Goal: Check status: Check status

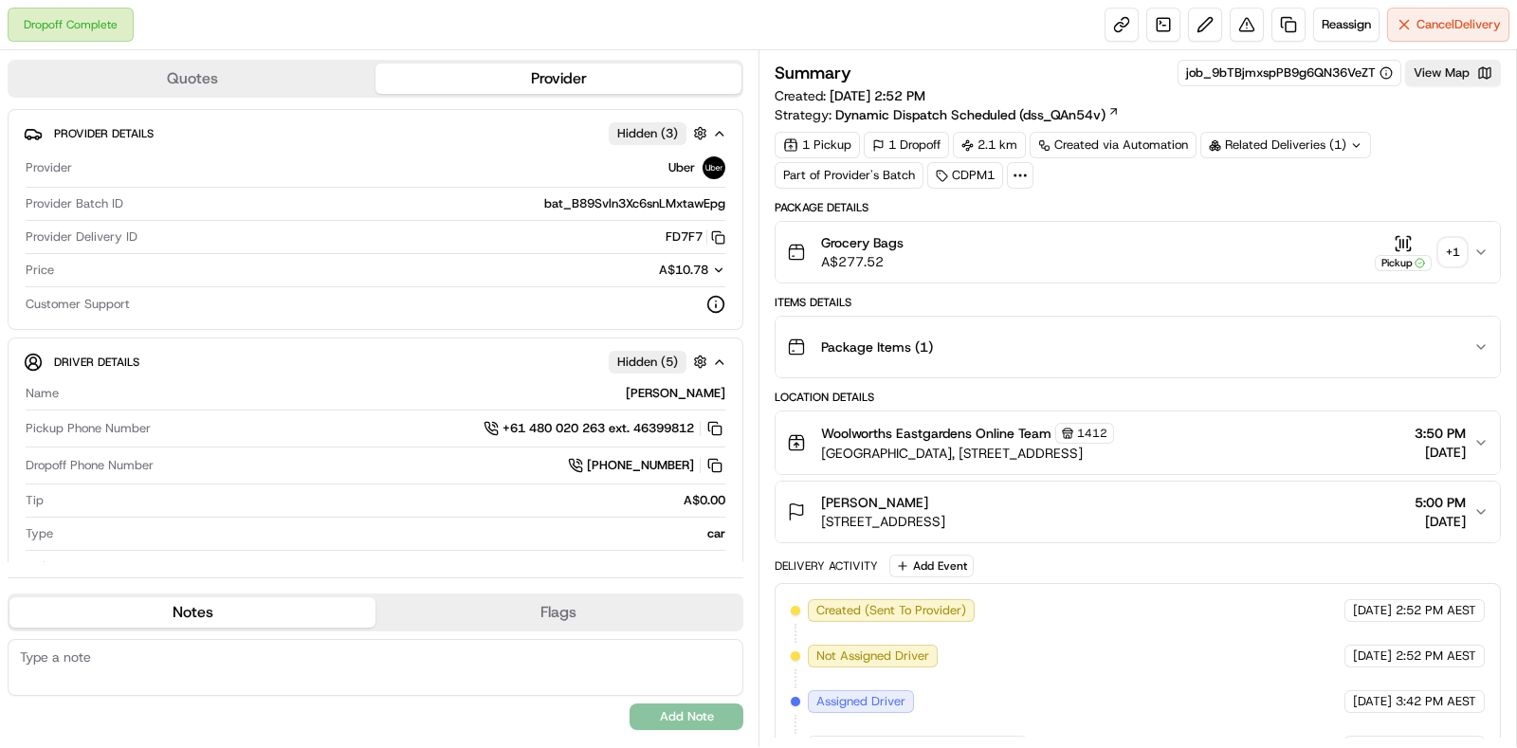
click at [1464, 253] on div "+ 1" at bounding box center [1452, 252] width 27 height 27
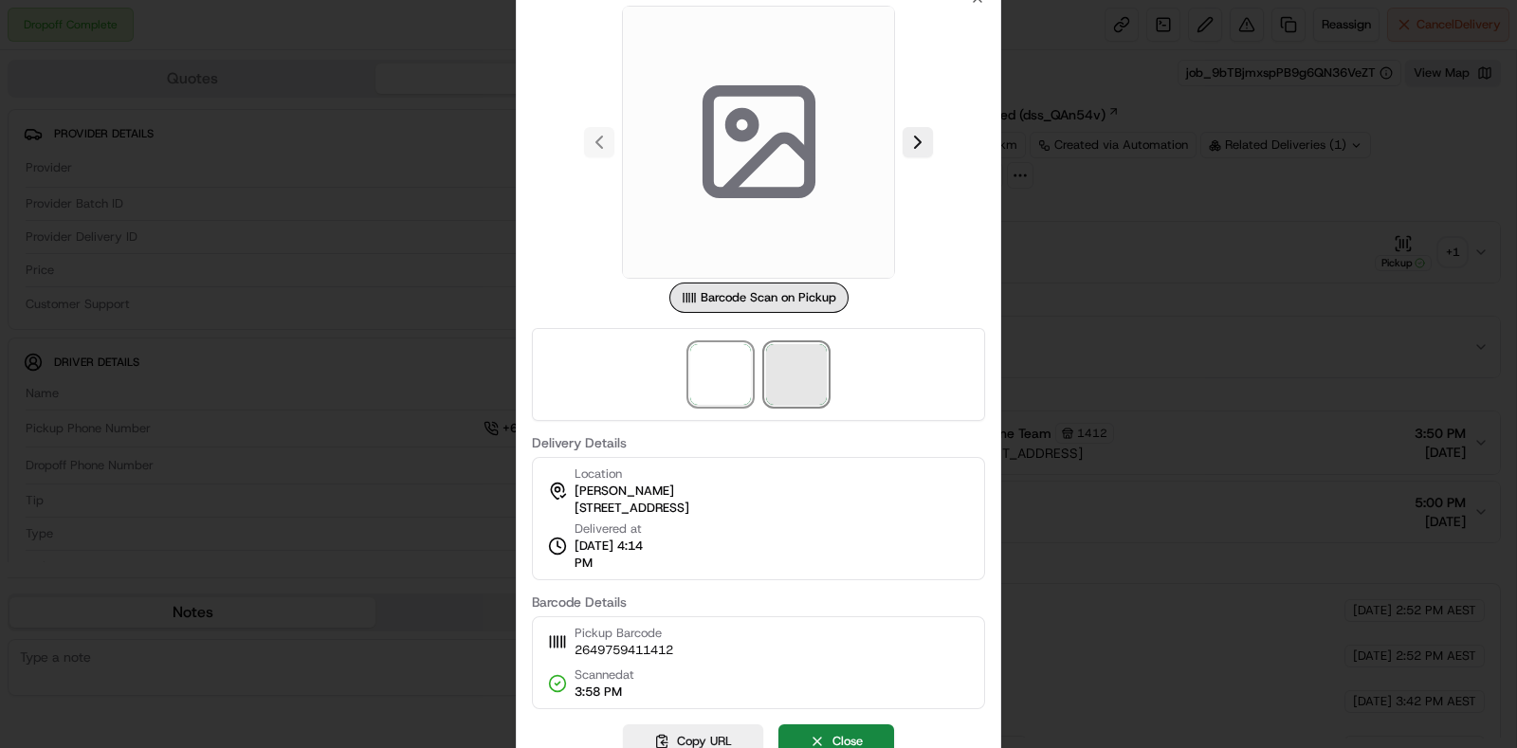
click at [807, 364] on span at bounding box center [796, 374] width 61 height 61
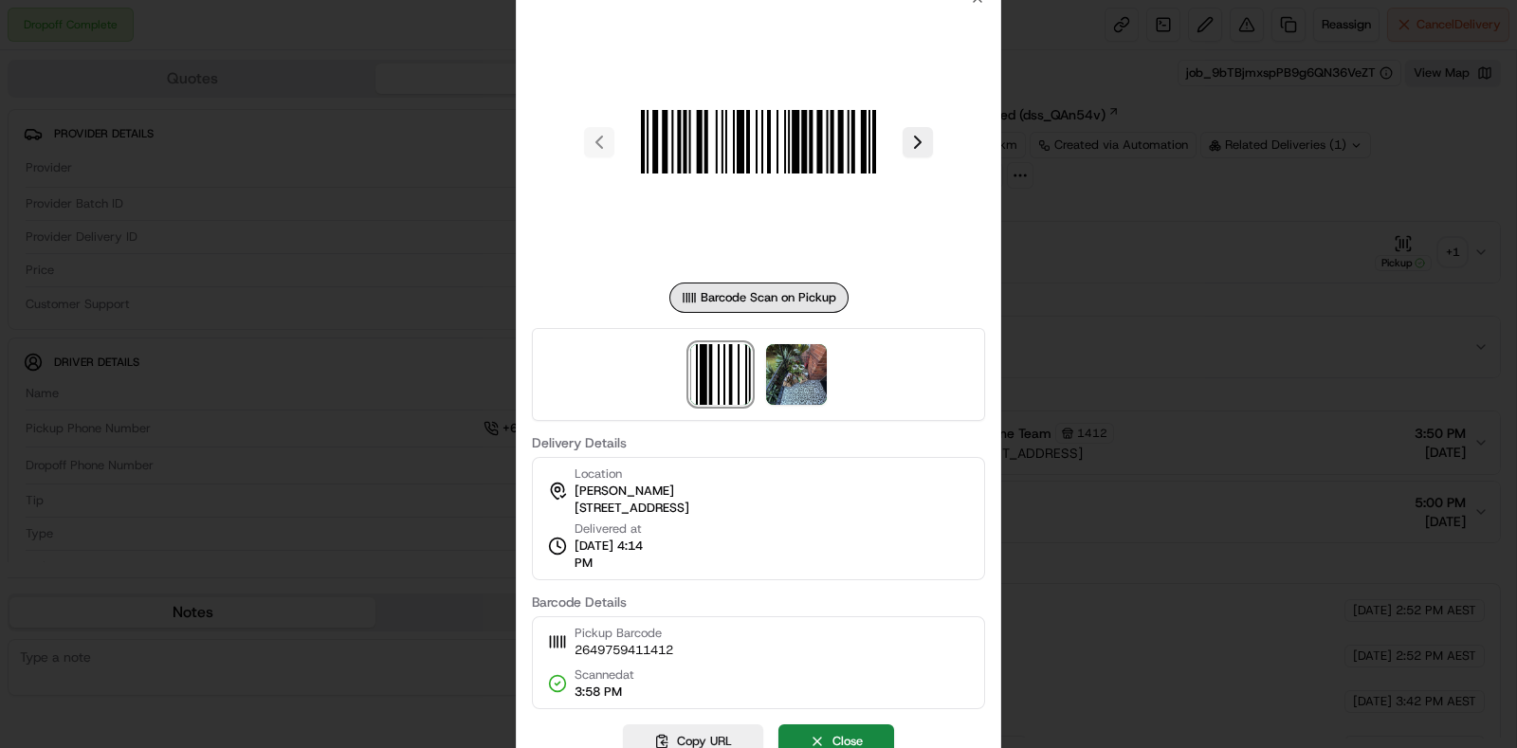
click at [1111, 253] on div at bounding box center [758, 374] width 1517 height 748
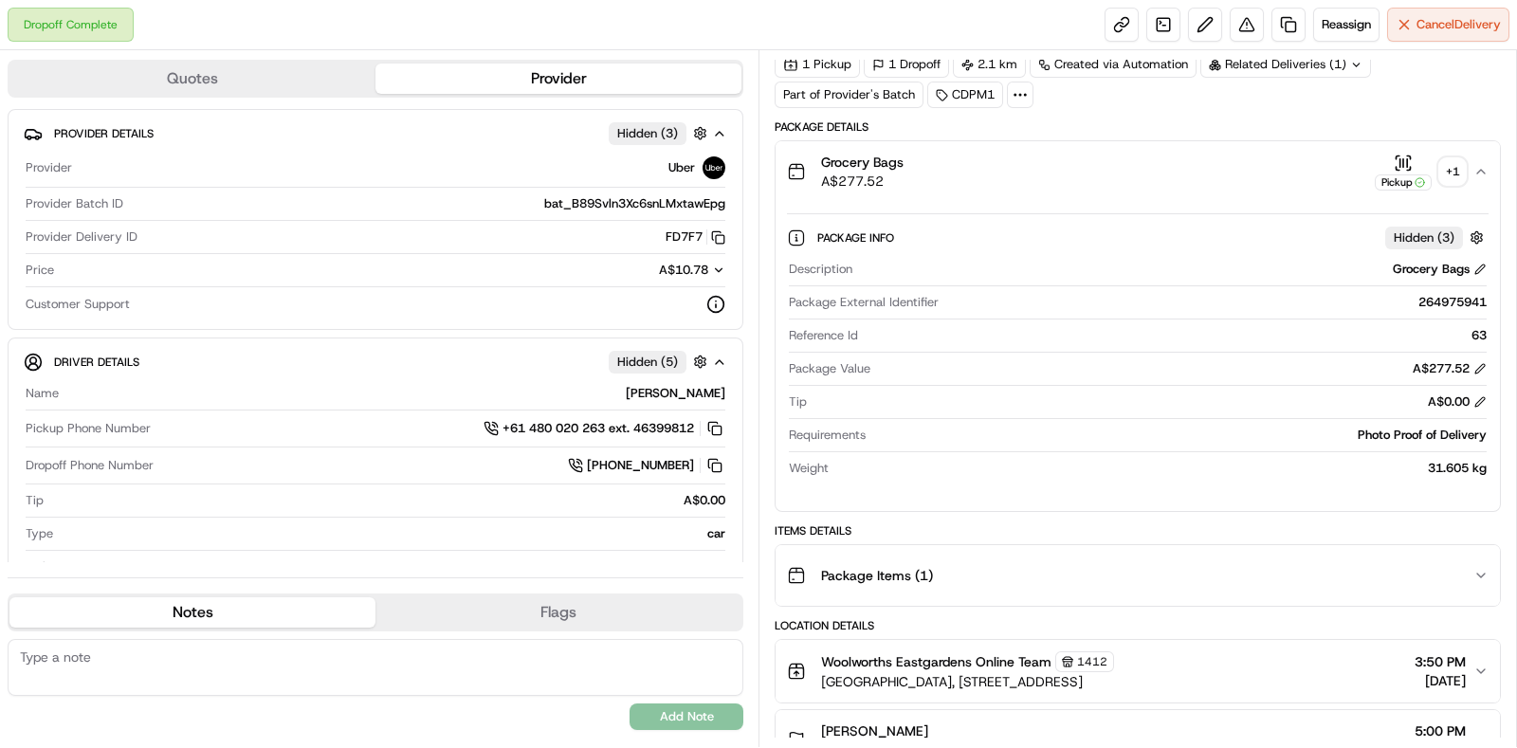
scroll to position [236, 0]
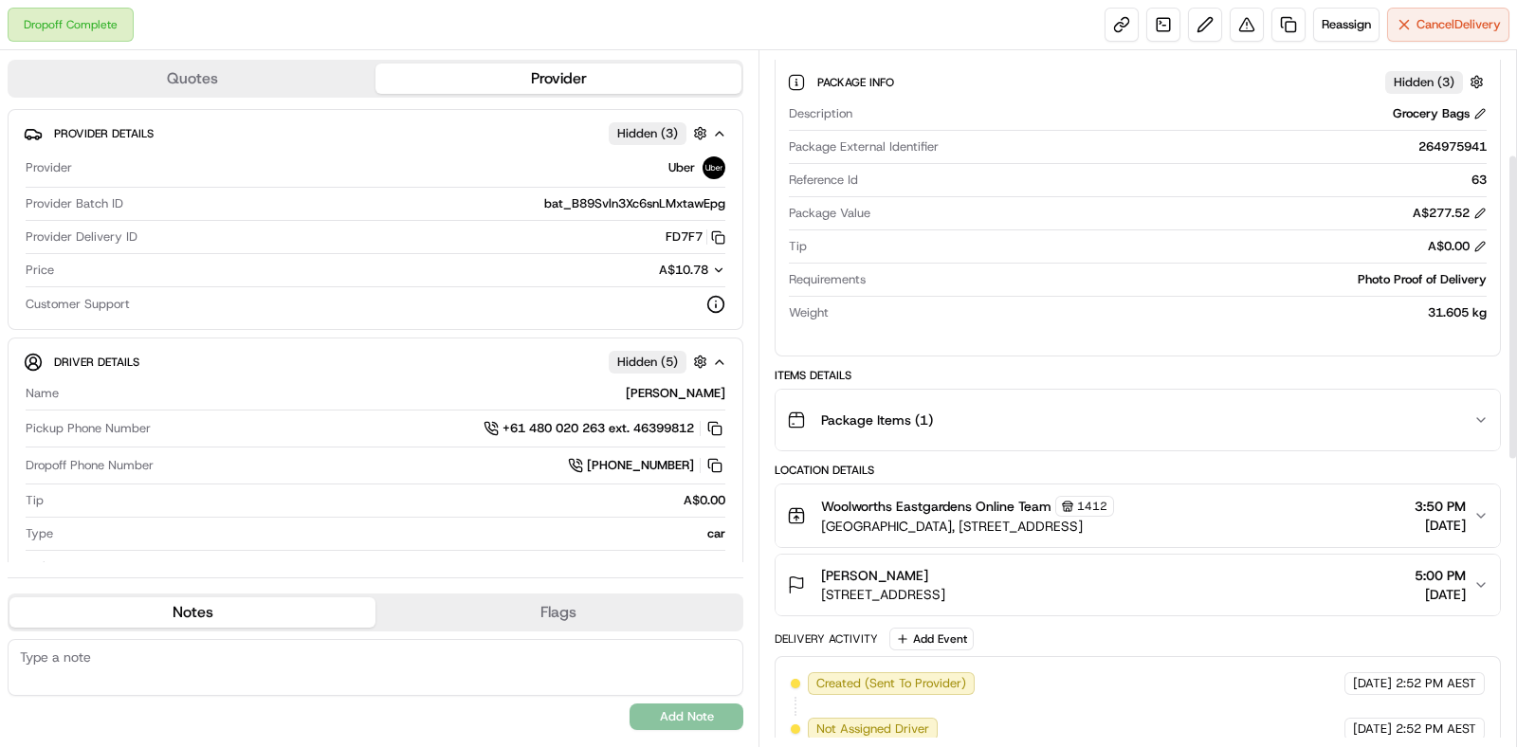
click at [1368, 408] on div "Package Items ( 1 )" at bounding box center [1130, 420] width 686 height 38
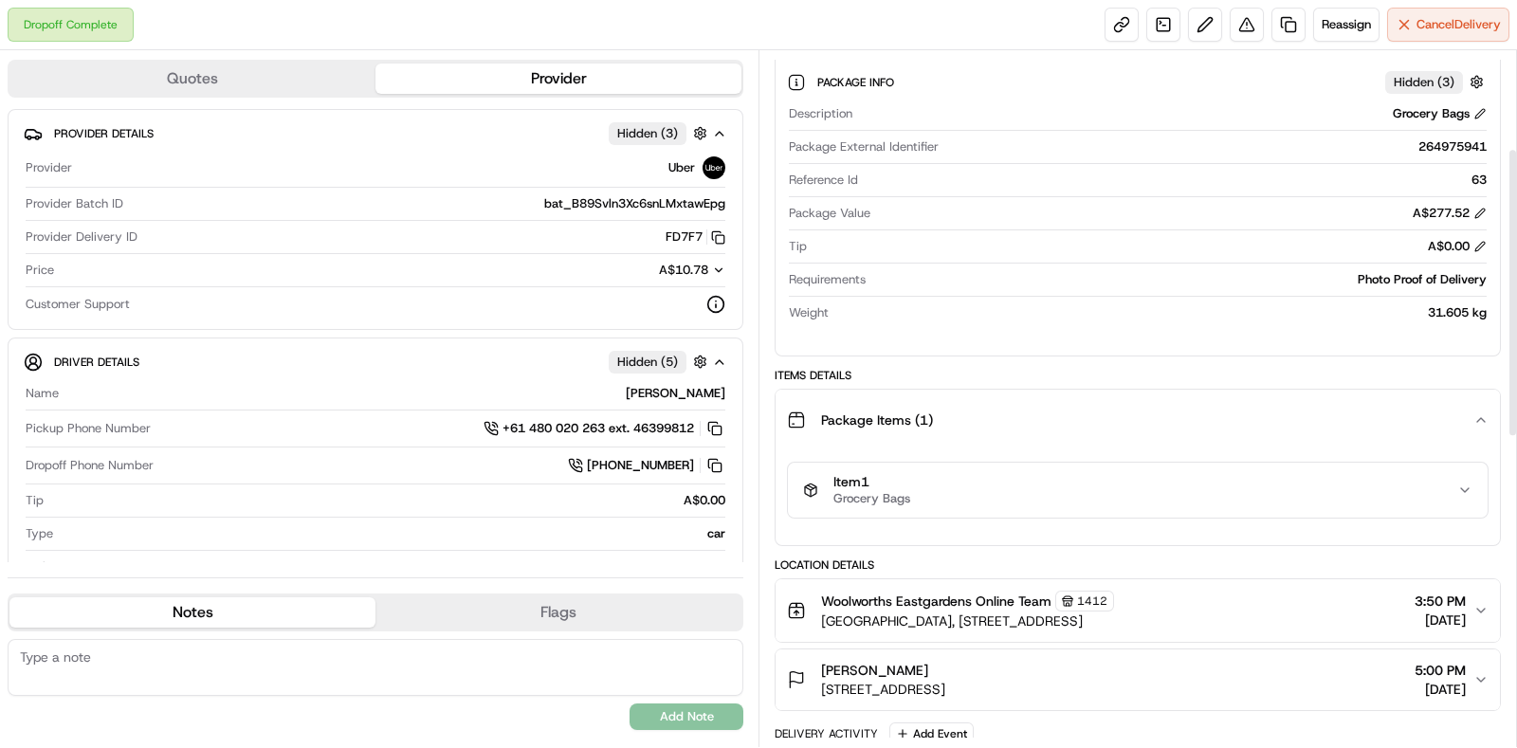
click at [1362, 494] on div "Item 1 Grocery Bags" at bounding box center [1130, 490] width 654 height 32
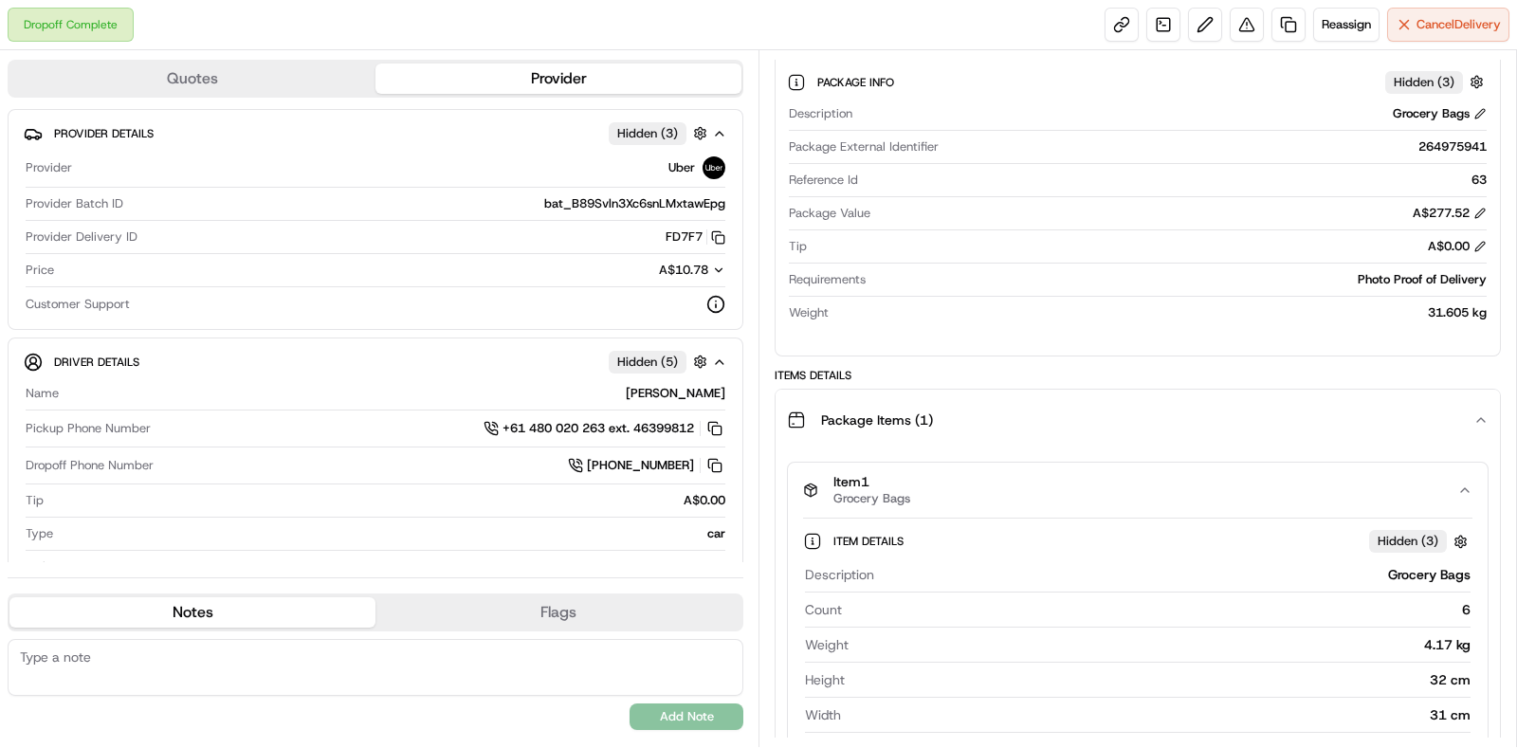
scroll to position [356, 0]
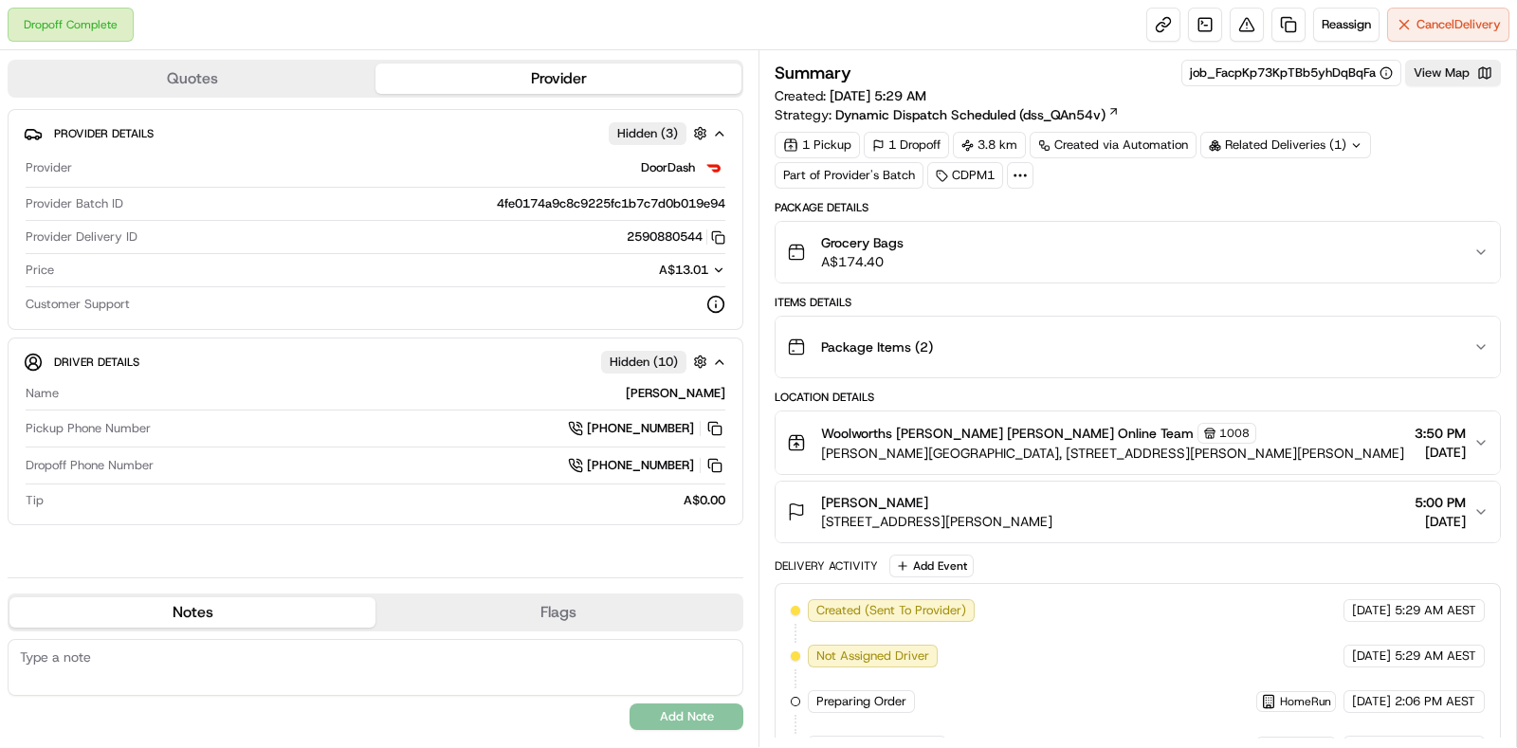
click at [1309, 329] on div "Package Items ( 2 )" at bounding box center [1130, 347] width 686 height 38
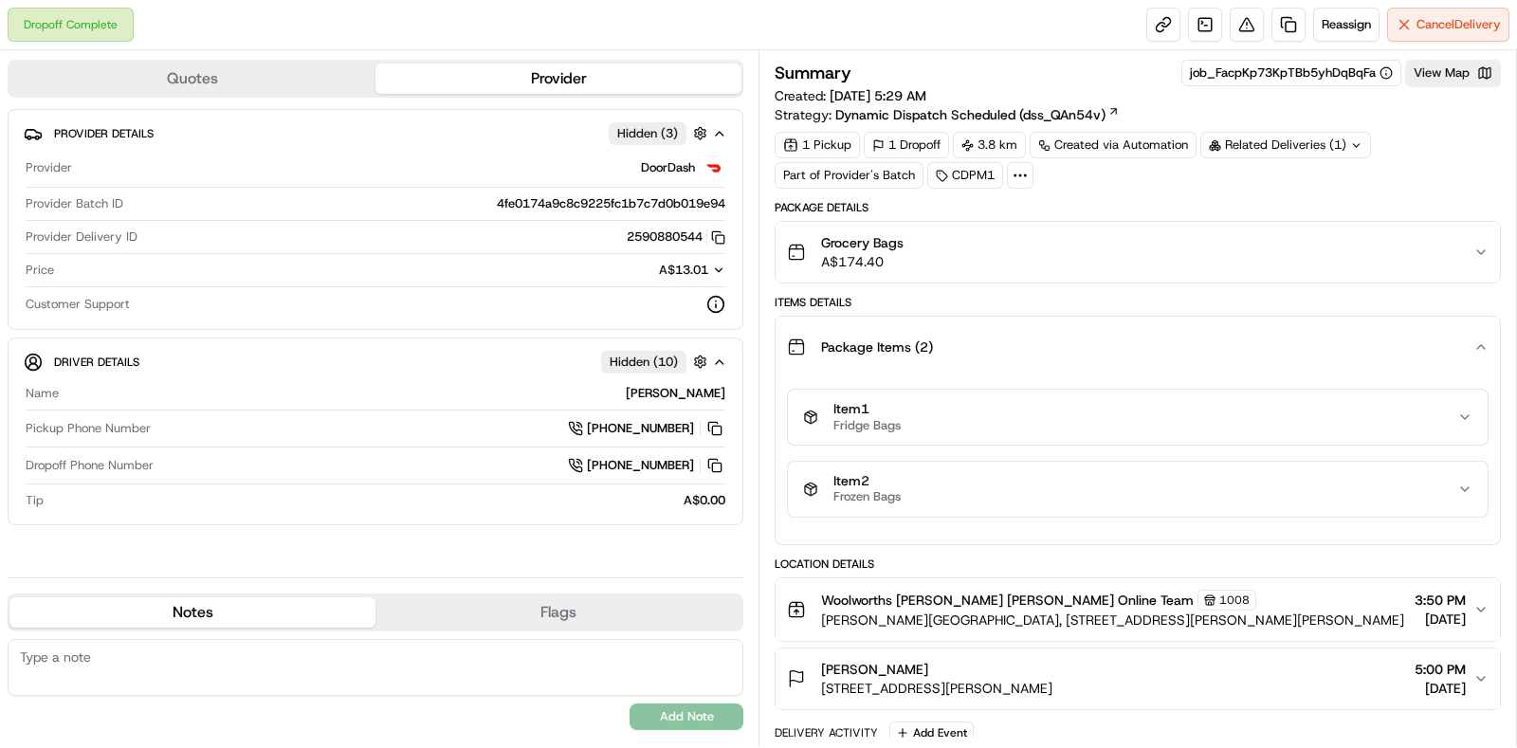
click at [1294, 416] on div "Item 1 Fridge Bags" at bounding box center [1130, 417] width 654 height 32
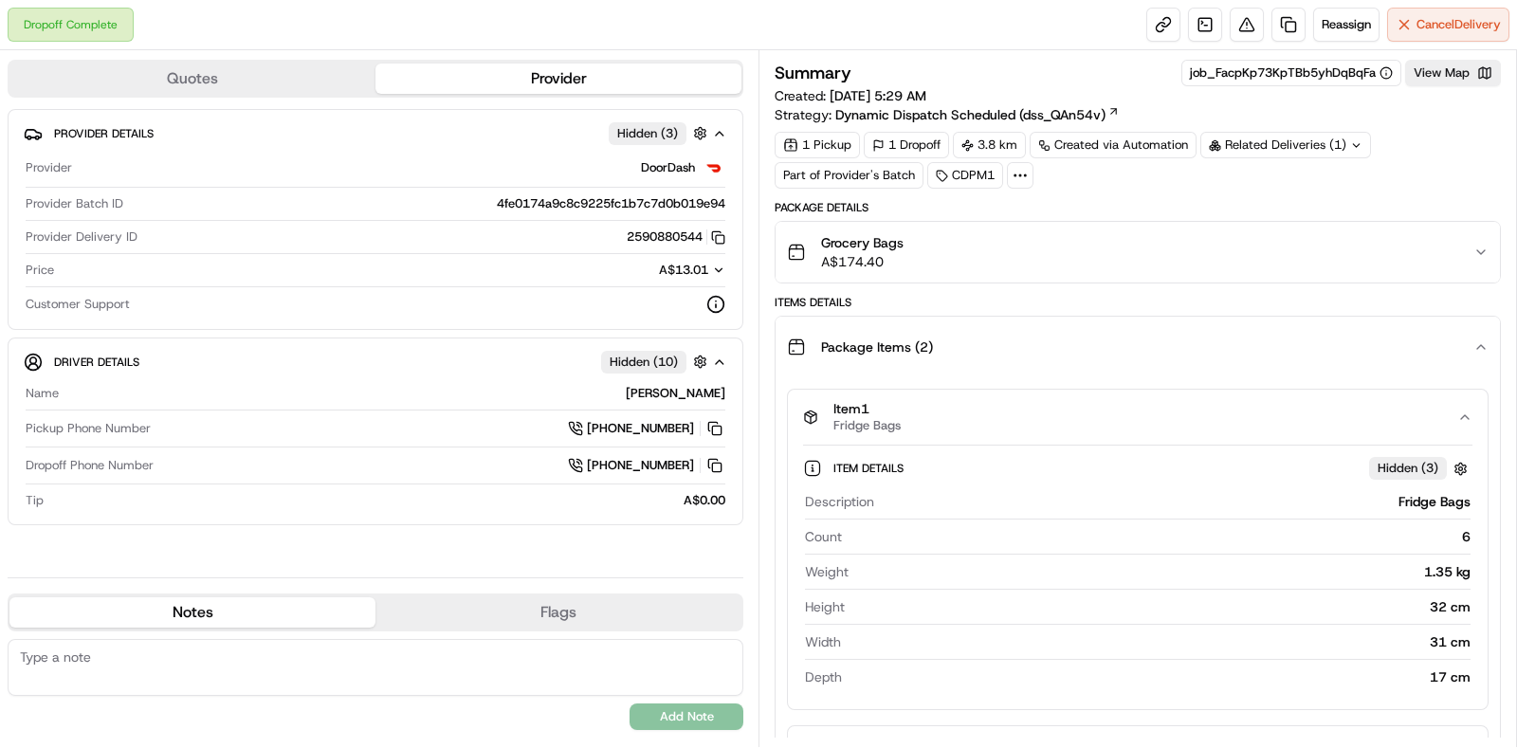
click at [1294, 416] on div "Item 1 Fridge Bags" at bounding box center [1130, 417] width 654 height 32
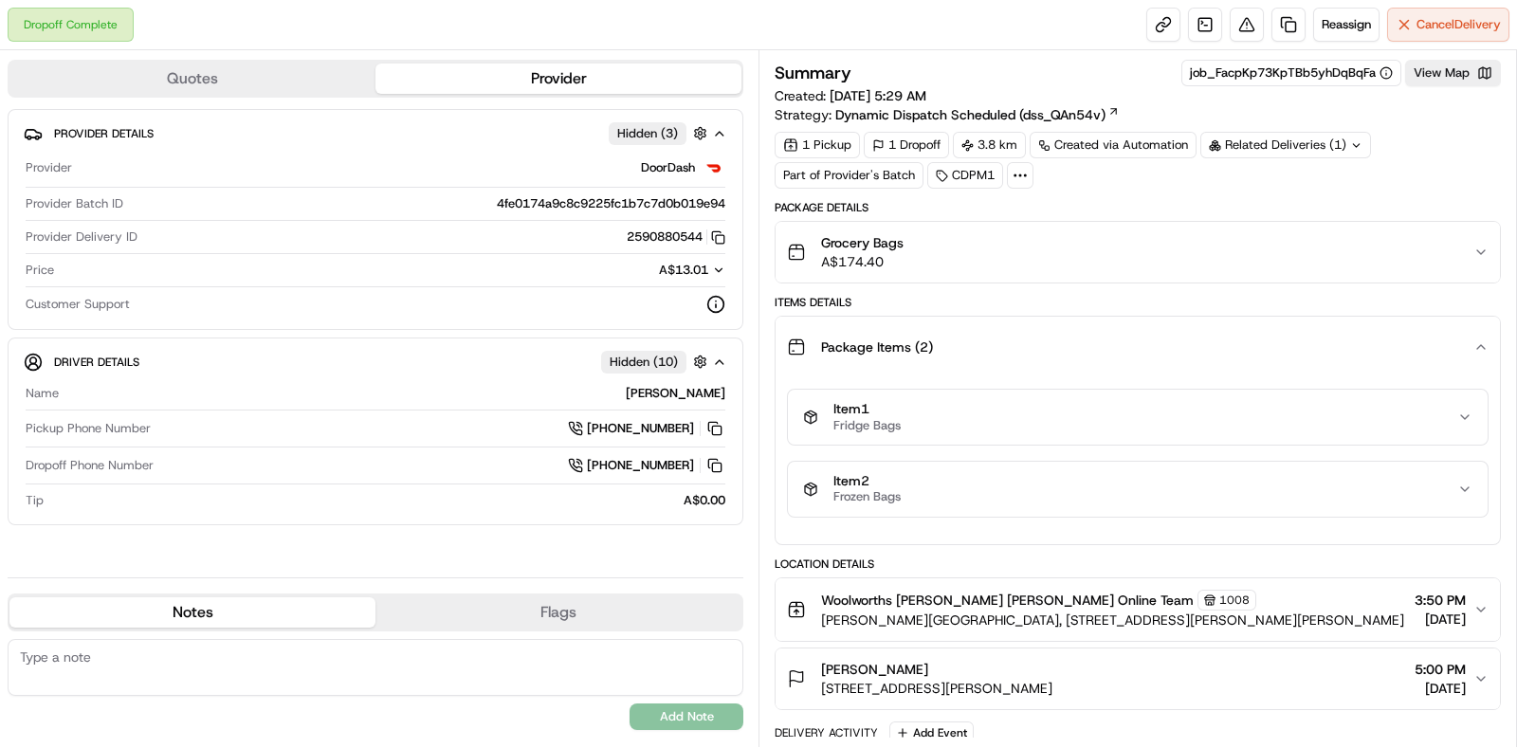
scroll to position [118, 0]
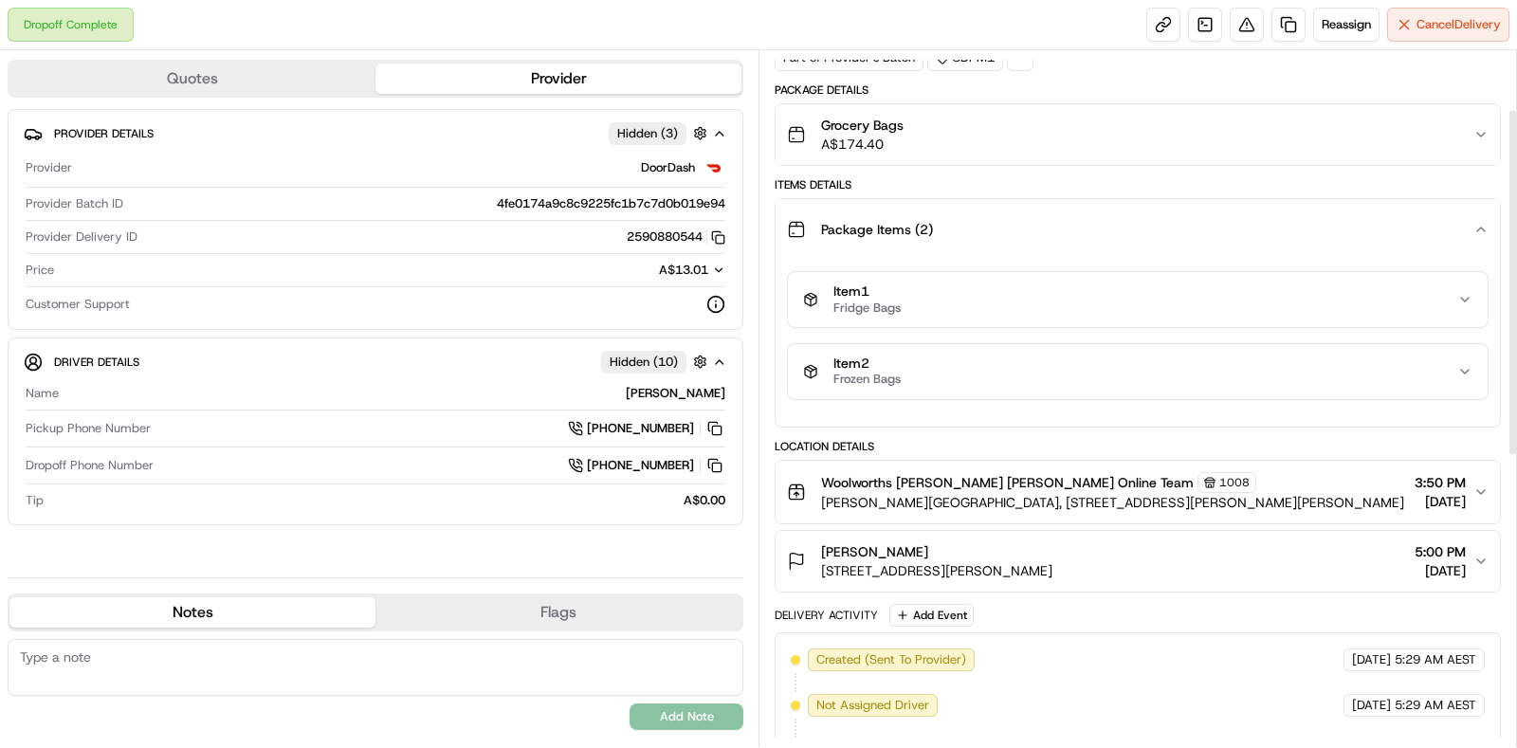
click at [1280, 370] on div "Item 2 Frozen Bags" at bounding box center [1130, 372] width 654 height 32
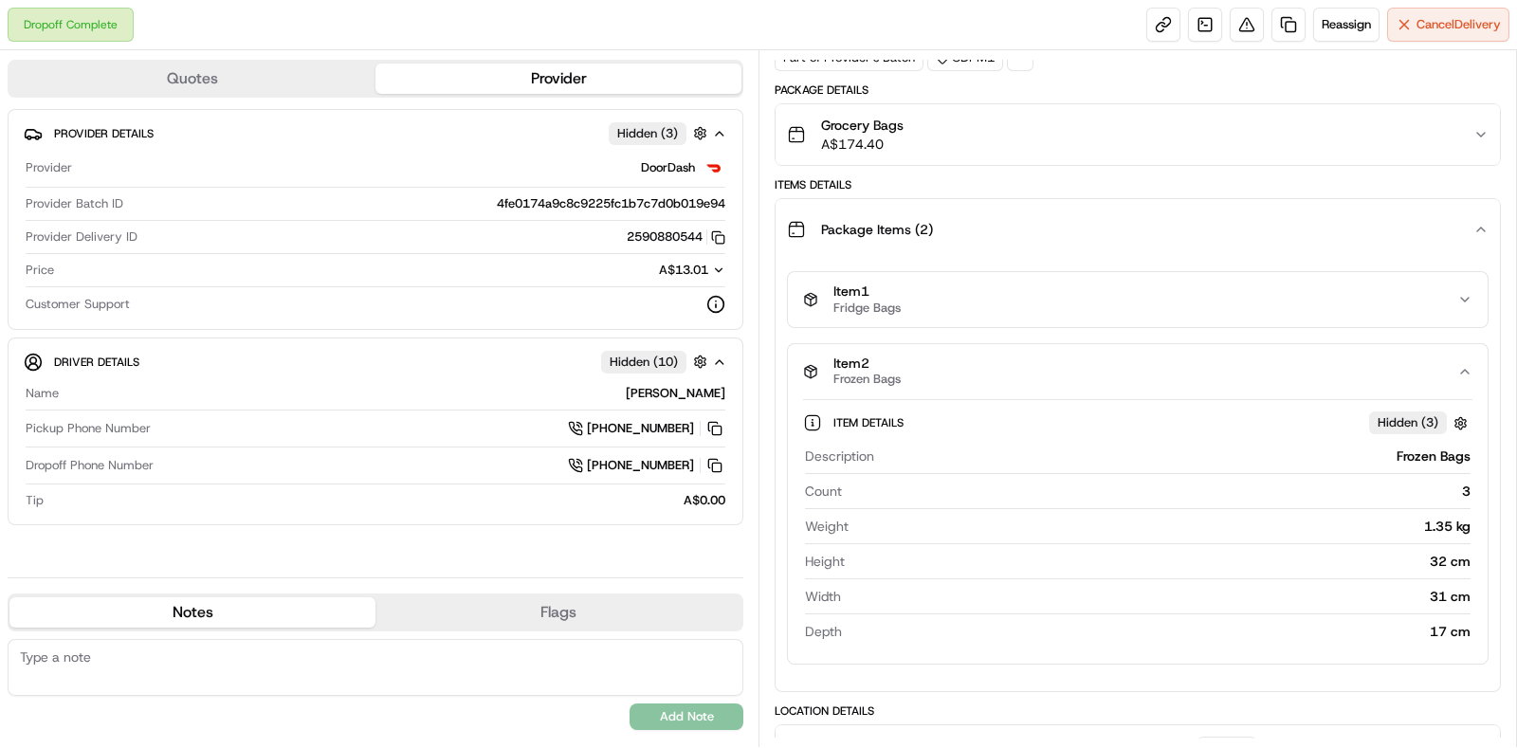
click at [1275, 372] on div "Item 2 Frozen Bags" at bounding box center [1130, 372] width 654 height 32
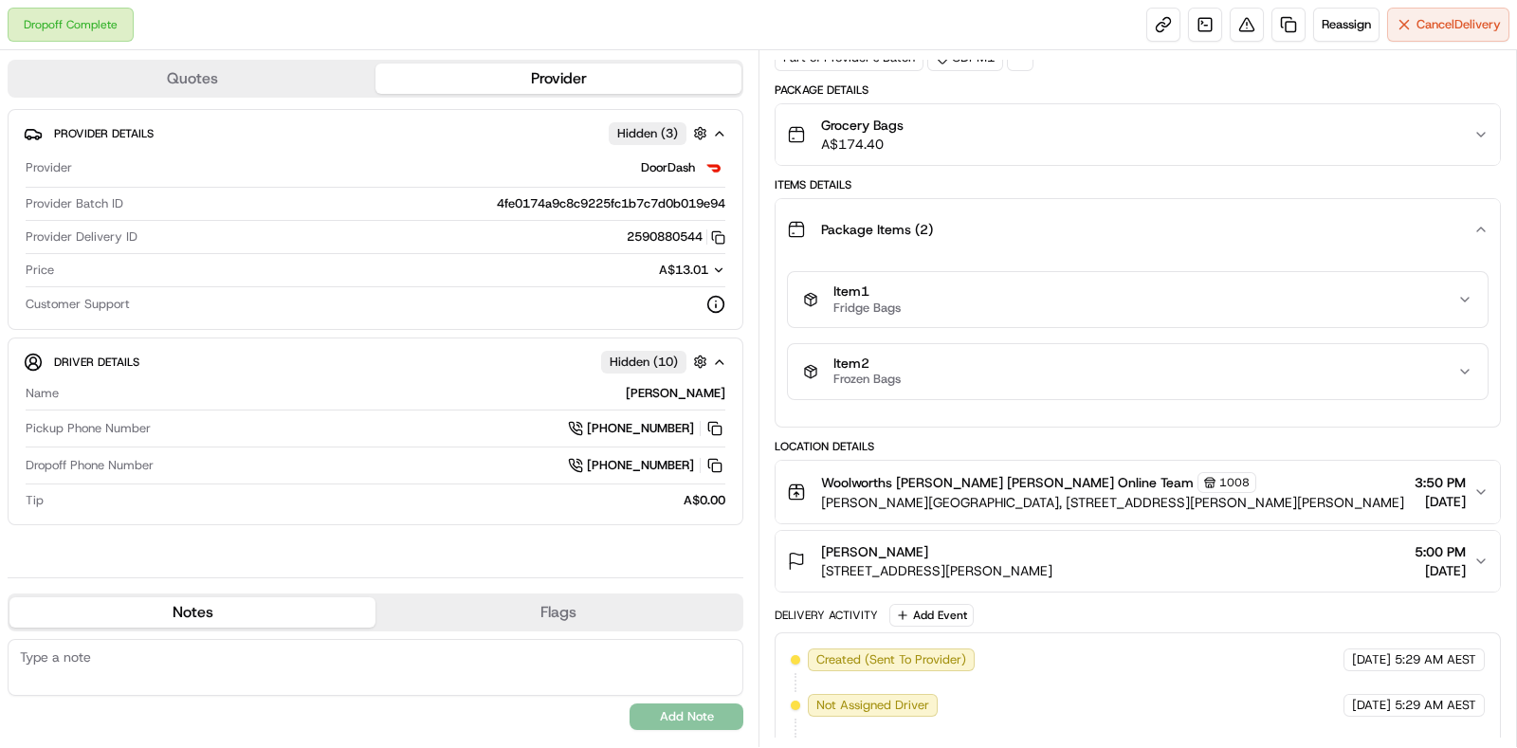
click at [1264, 313] on button "Item 1 Fridge Bags" at bounding box center [1138, 299] width 700 height 55
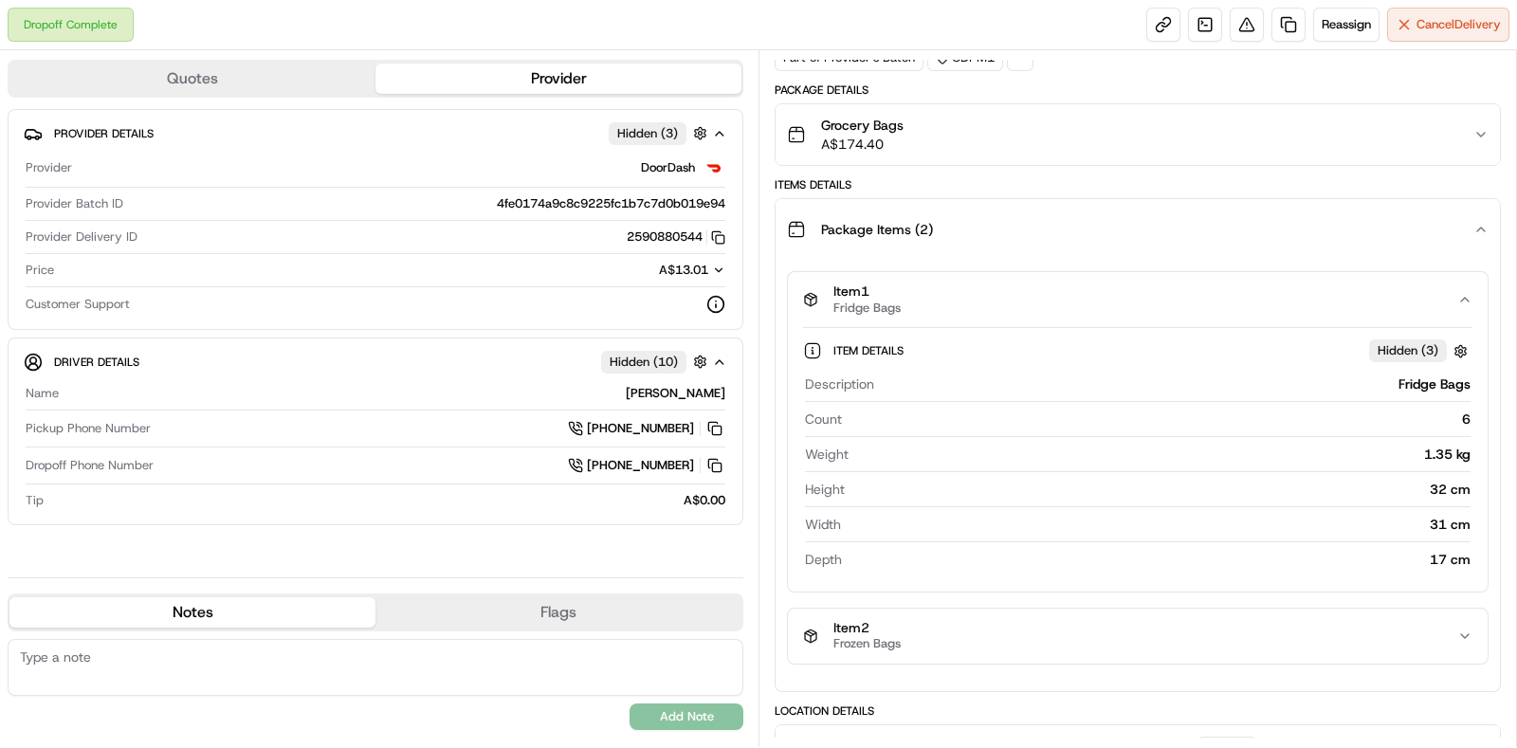
click at [1264, 289] on div "Item 1 Fridge Bags" at bounding box center [1130, 300] width 654 height 32
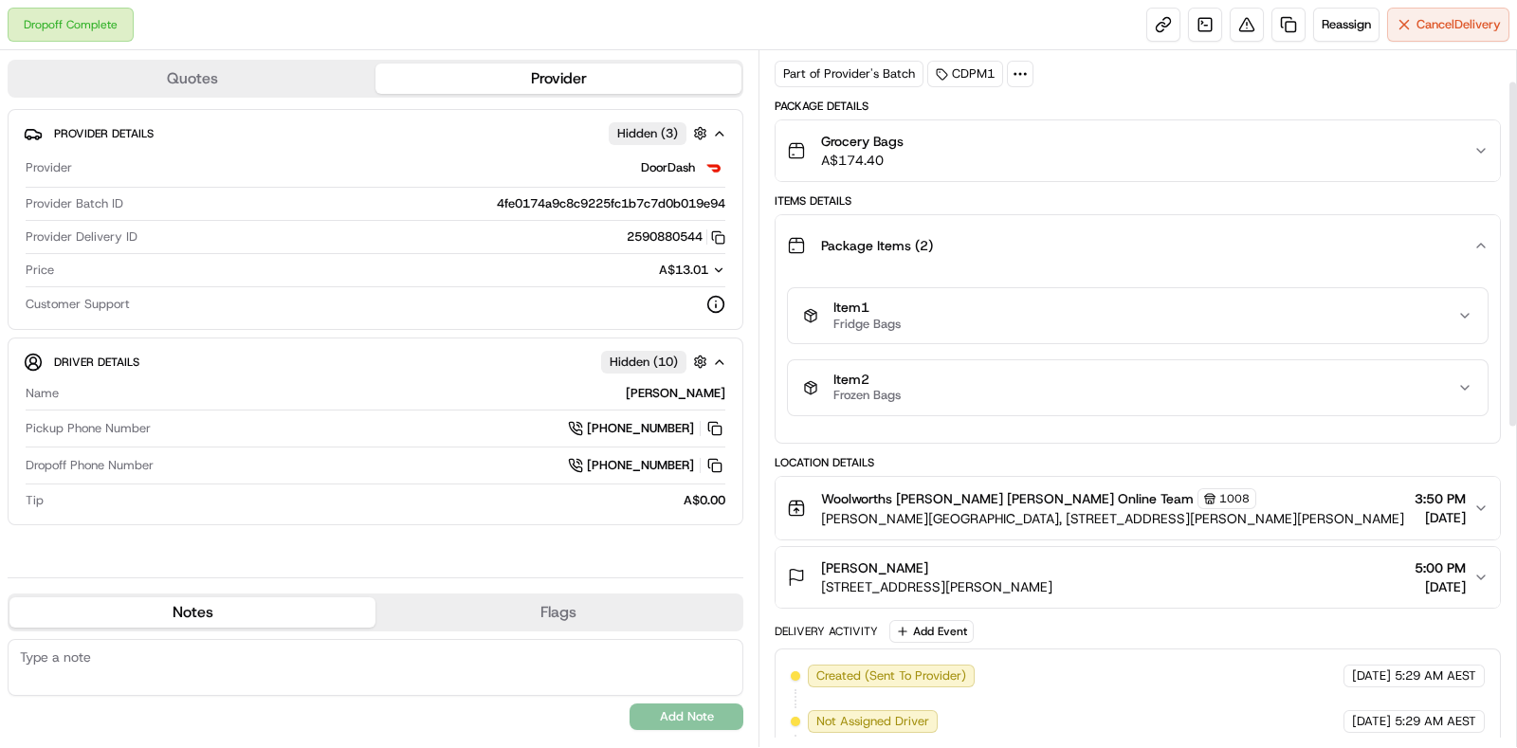
scroll to position [0, 0]
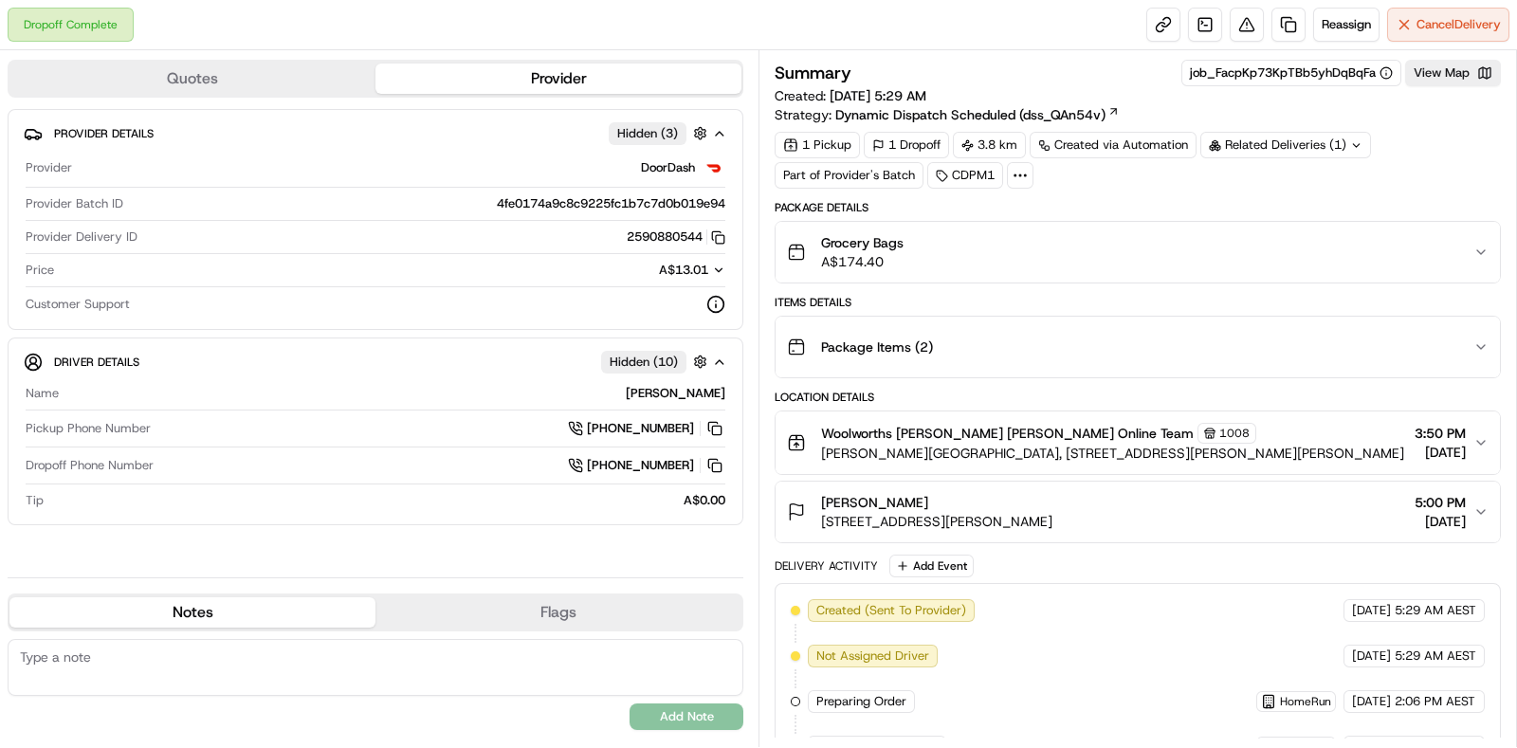
click at [1293, 143] on div "Related Deliveries (1)" at bounding box center [1285, 145] width 171 height 27
click at [1039, 222] on button "Grocery Bags A$174.40" at bounding box center [1138, 252] width 724 height 61
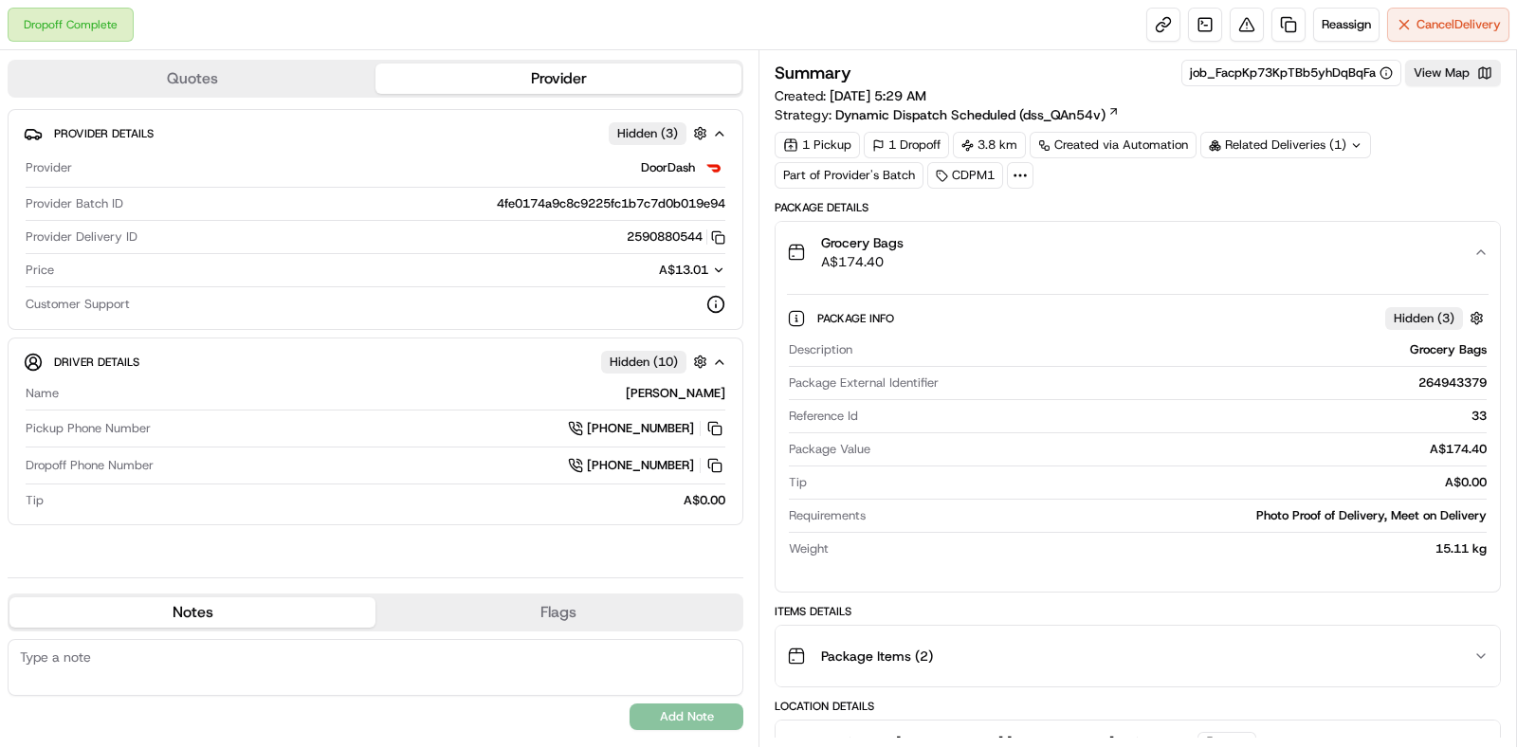
click at [1278, 245] on div "Grocery Bags A$174.40" at bounding box center [1130, 252] width 686 height 38
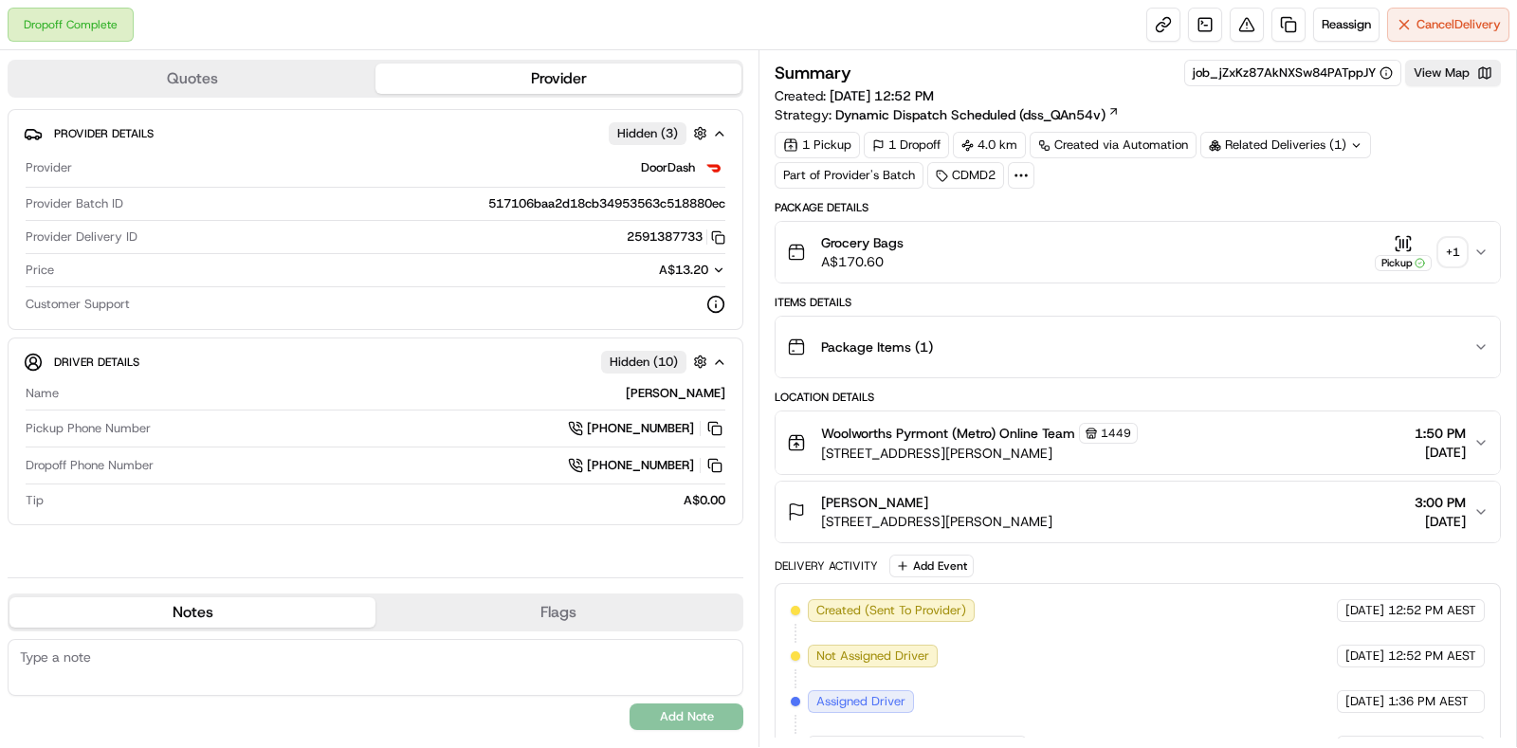
click at [1450, 265] on button "Pickup + 1" at bounding box center [1420, 252] width 91 height 37
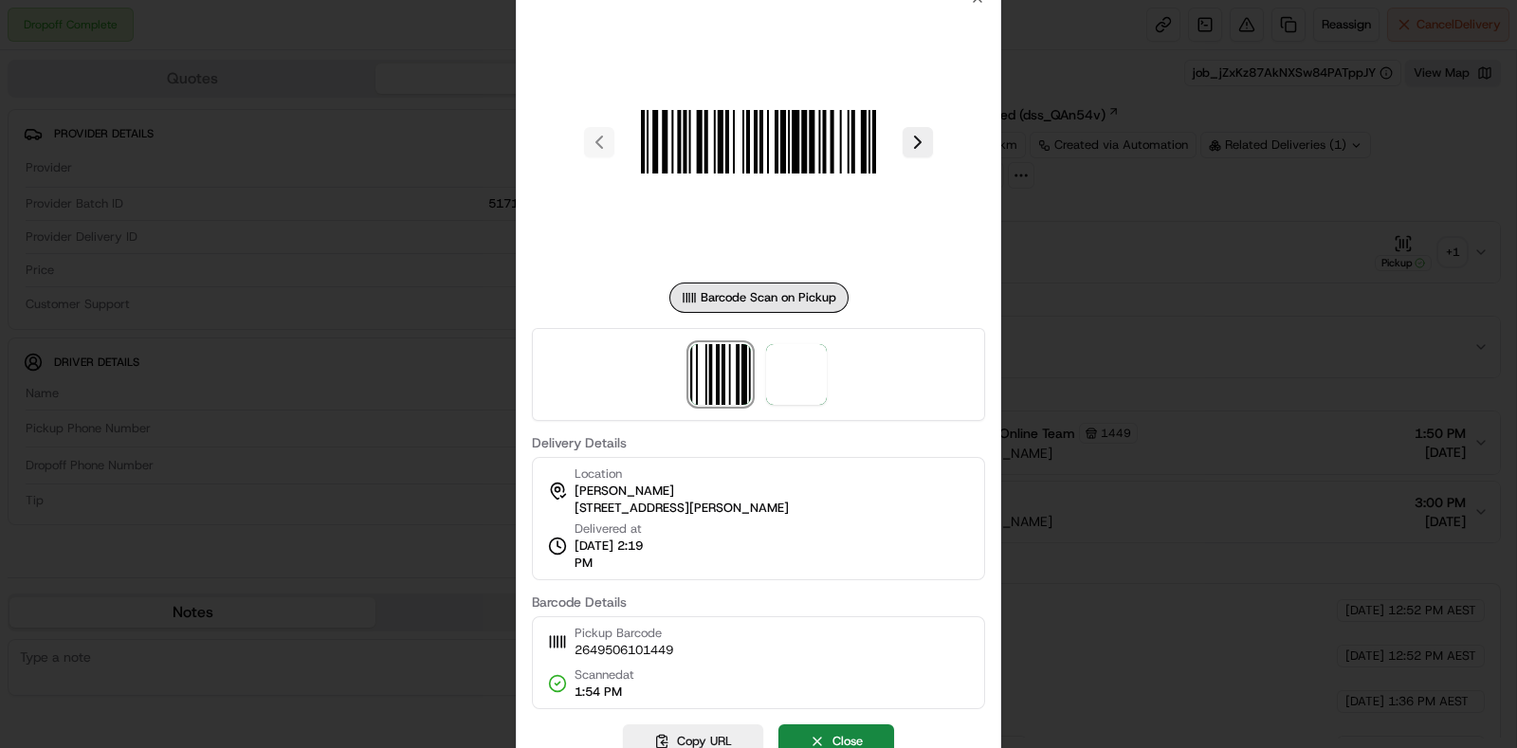
click at [829, 373] on div at bounding box center [758, 374] width 453 height 93
click at [814, 377] on img at bounding box center [796, 374] width 61 height 61
click at [1209, 330] on div at bounding box center [758, 374] width 1517 height 748
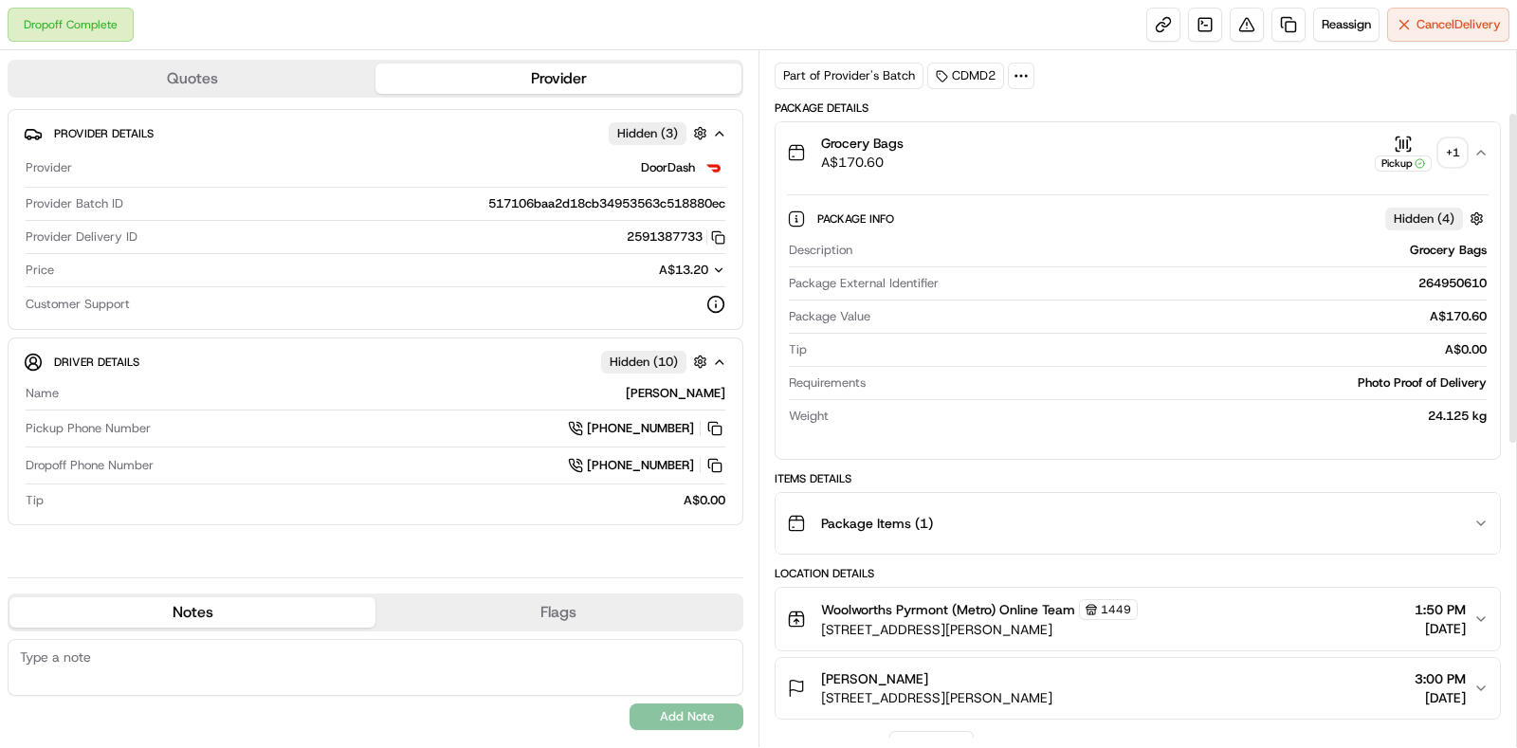
scroll to position [236, 0]
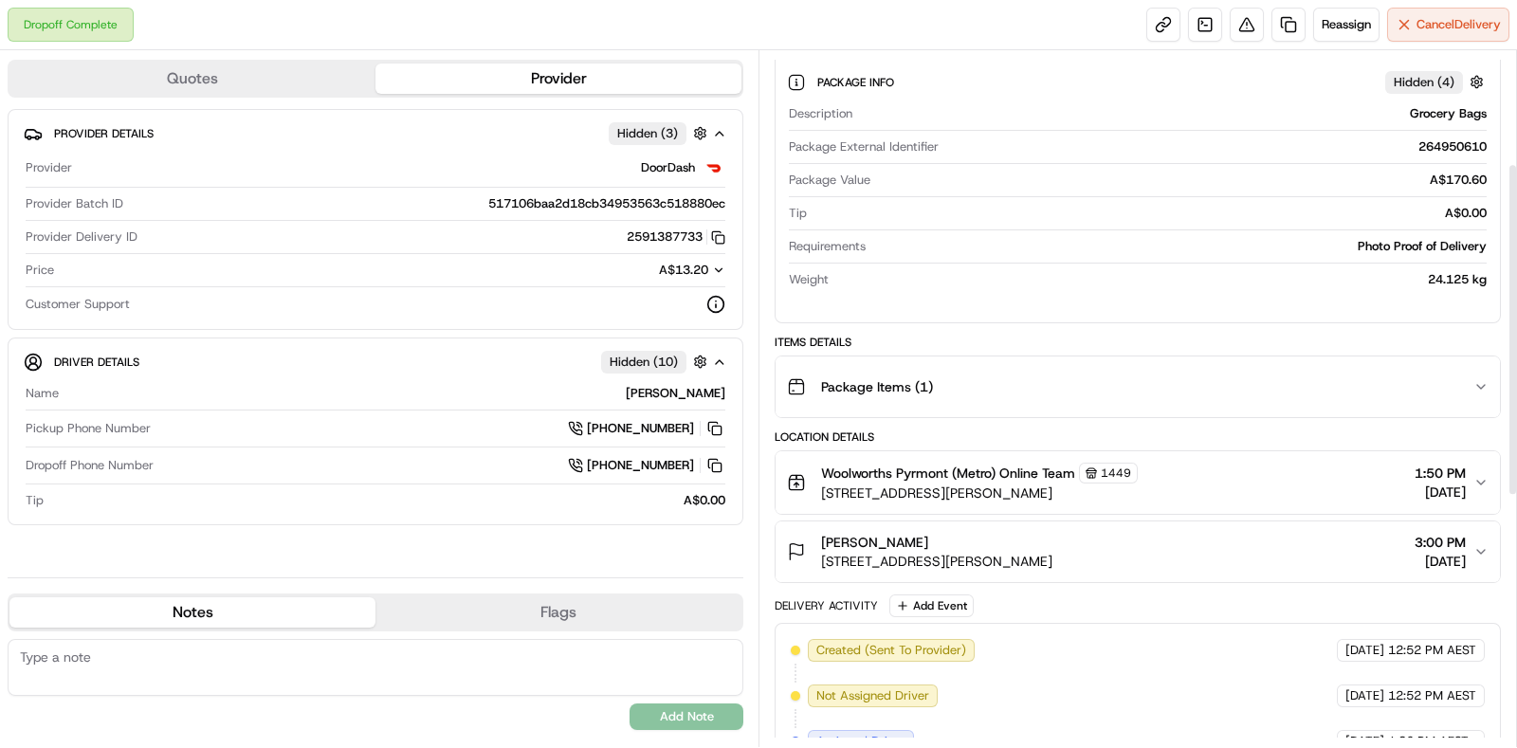
click at [1335, 372] on div "Package Items ( 1 )" at bounding box center [1130, 387] width 686 height 38
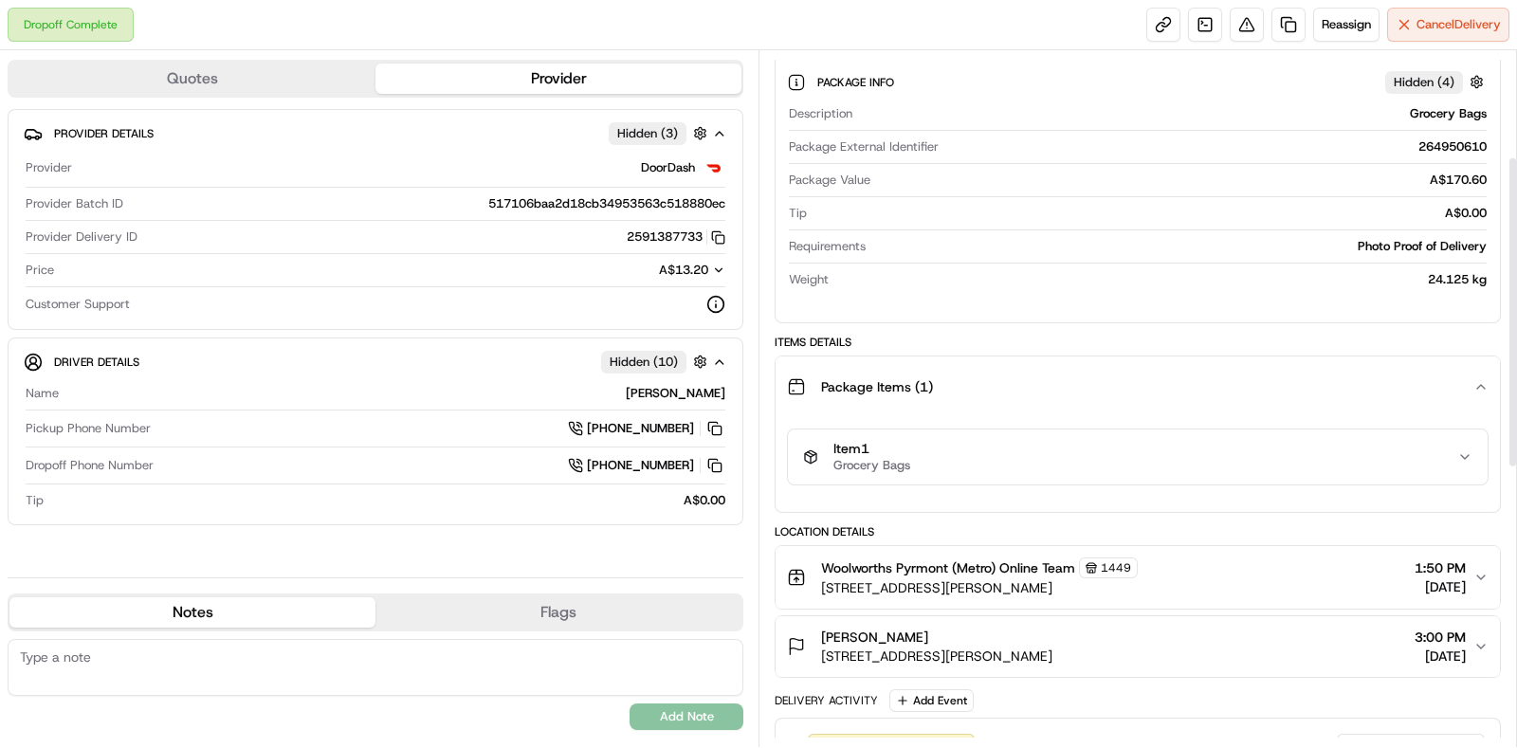
click at [1261, 476] on button "Item 1 Grocery Bags" at bounding box center [1138, 457] width 700 height 55
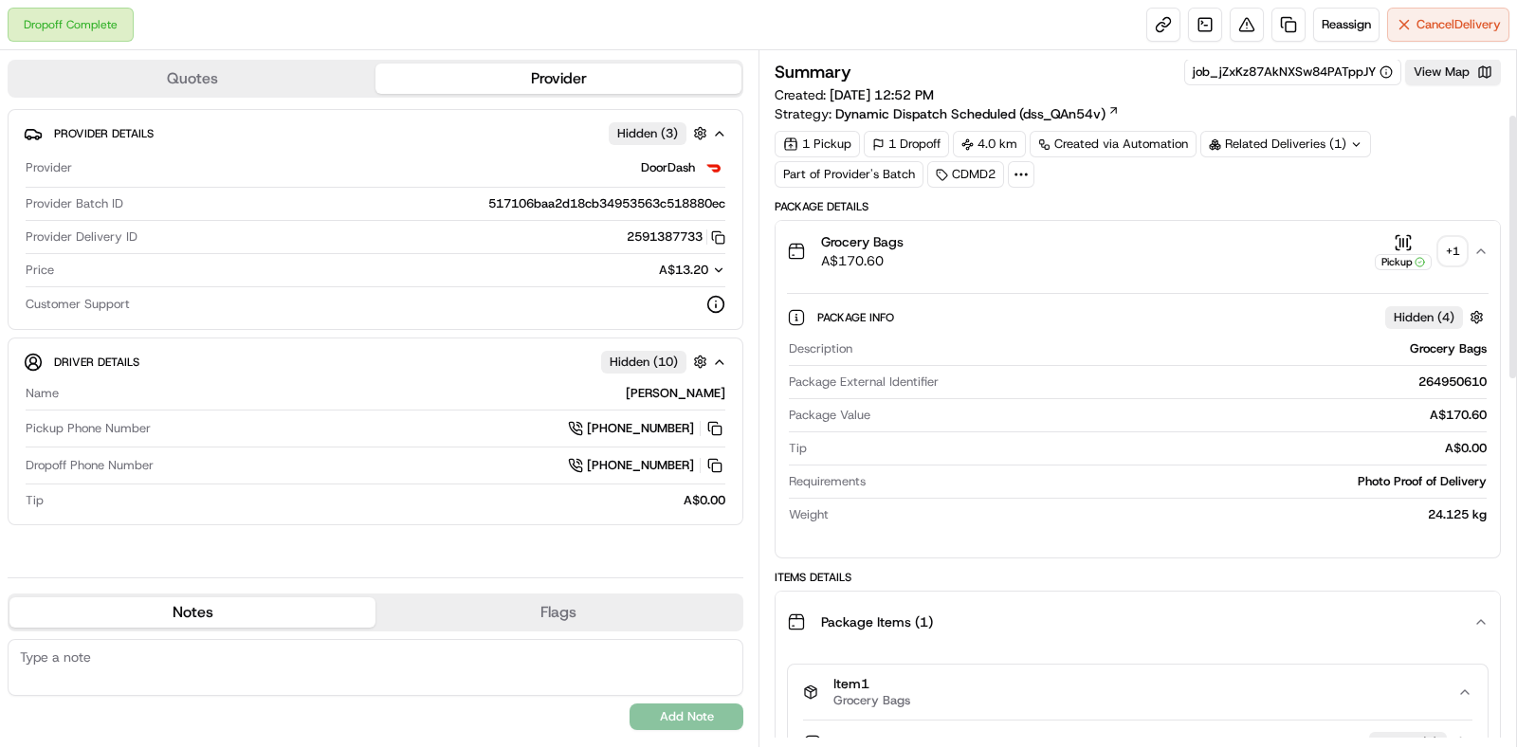
scroll to position [0, 0]
click at [1461, 255] on div "+ 1" at bounding box center [1452, 252] width 27 height 27
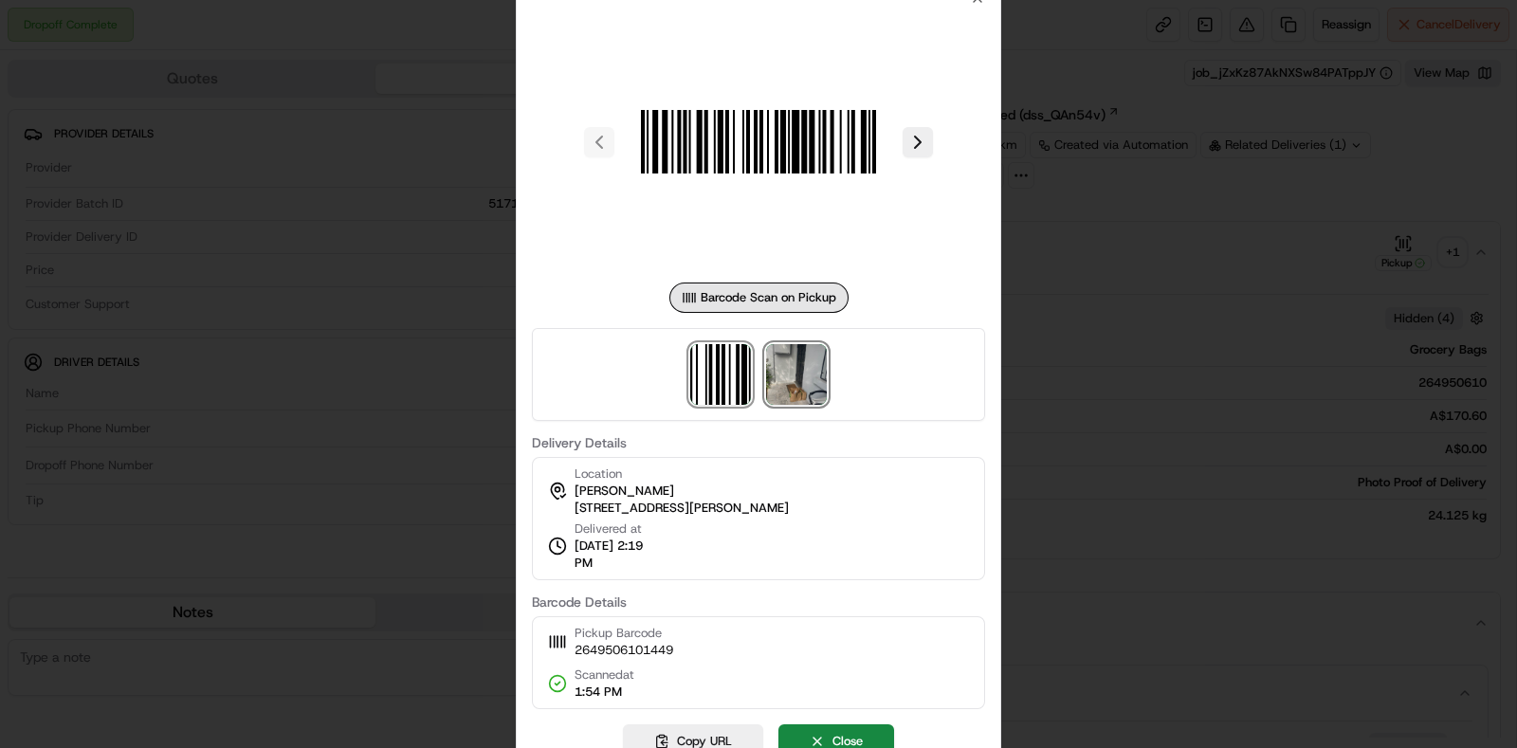
click at [824, 379] on img at bounding box center [796, 374] width 61 height 61
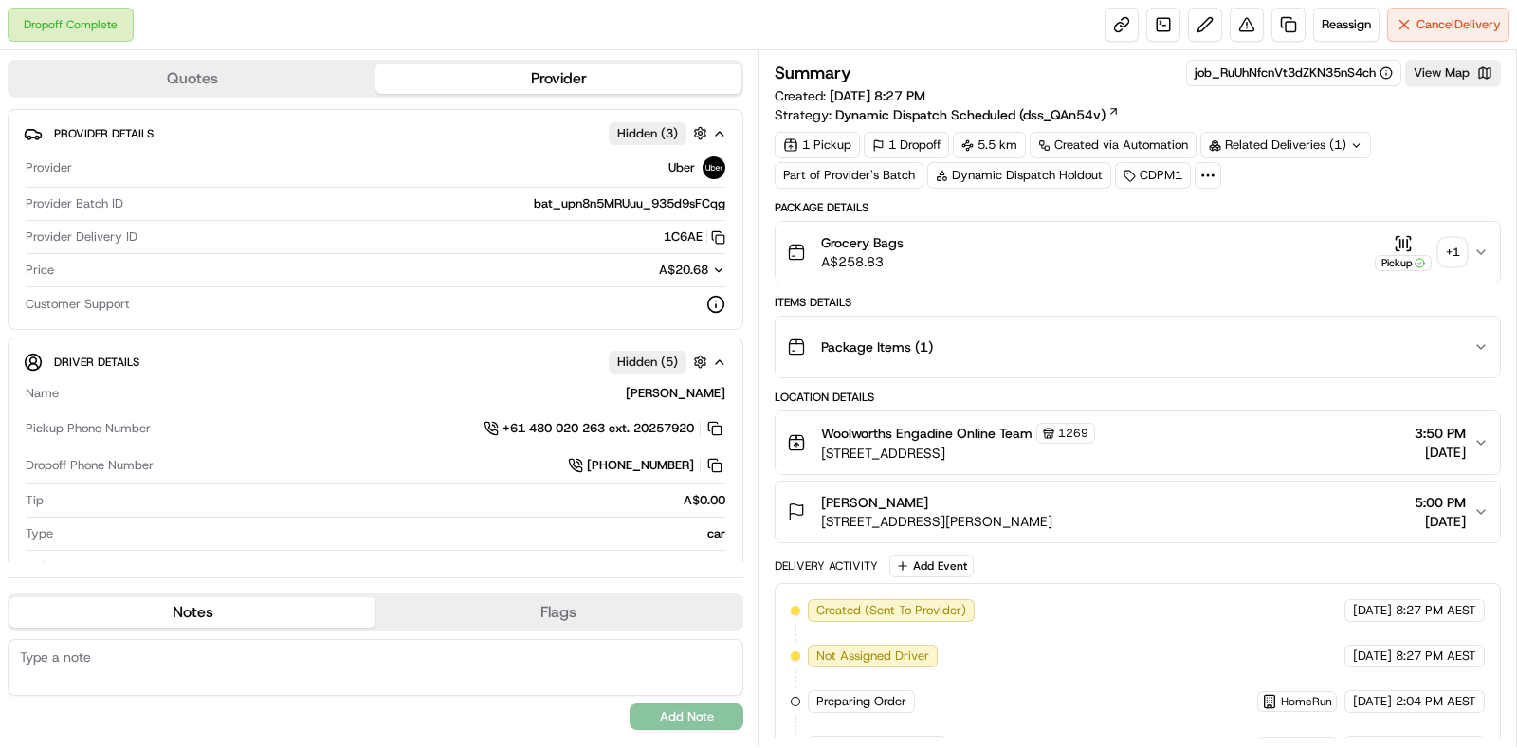
click at [1463, 252] on div "+ 1" at bounding box center [1452, 252] width 27 height 27
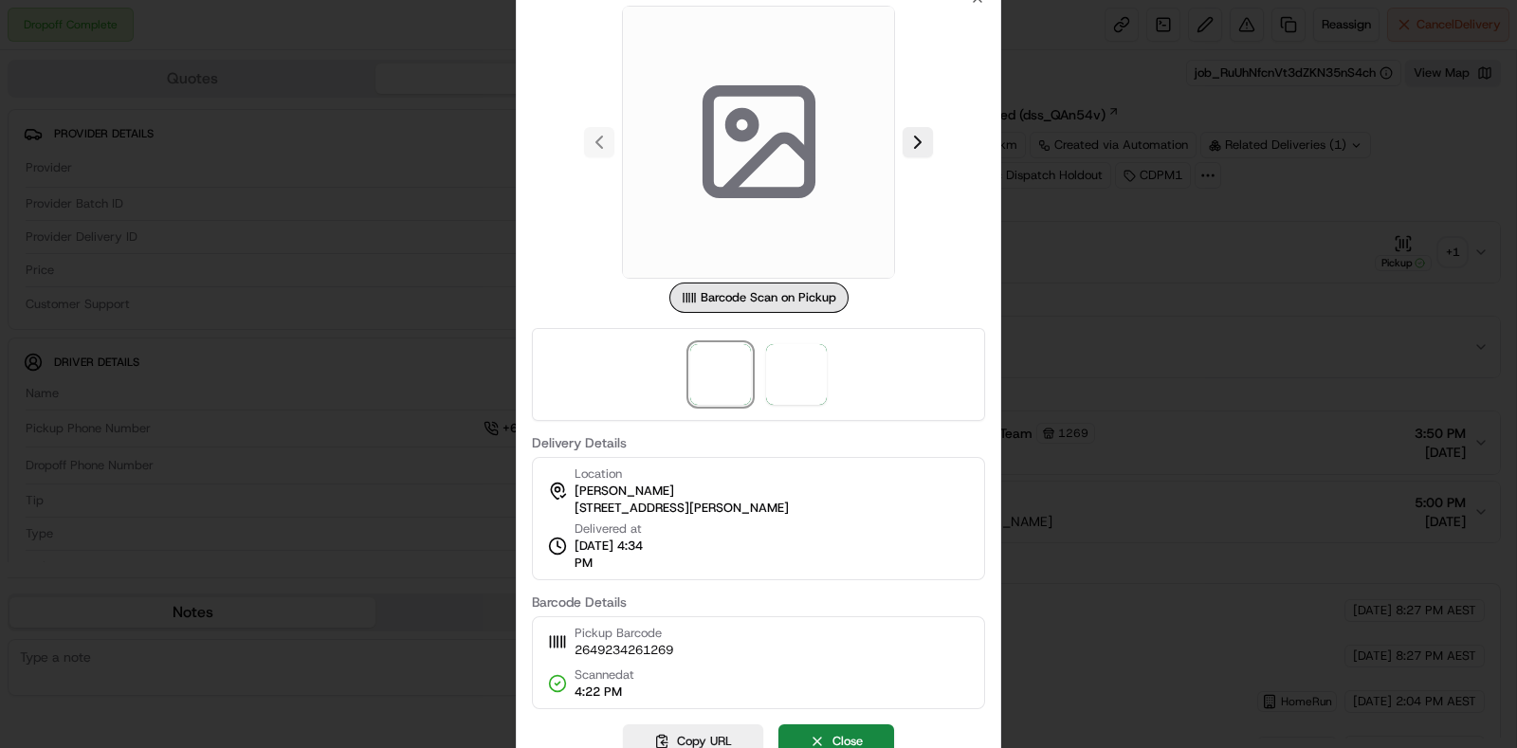
click at [761, 361] on div at bounding box center [758, 374] width 453 height 93
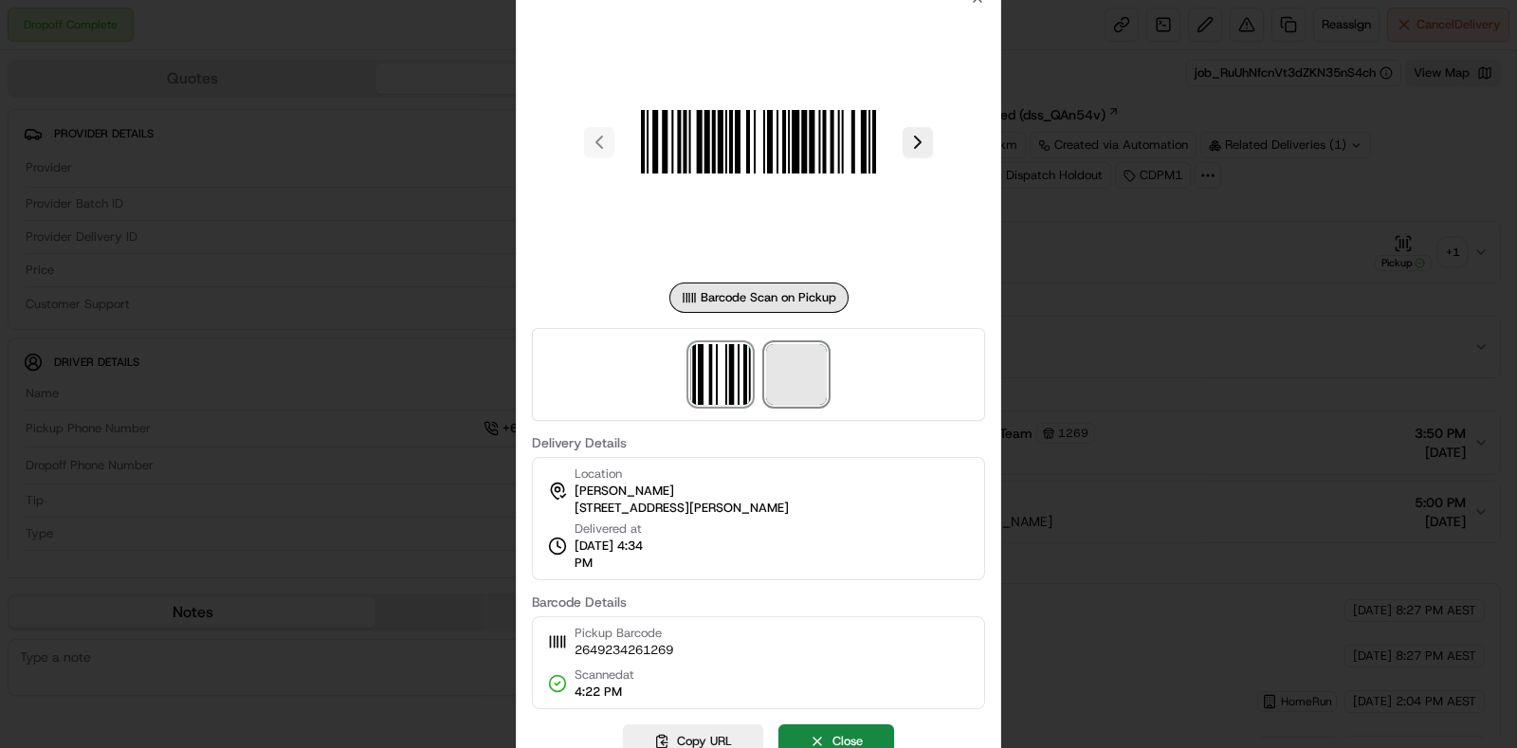
click at [781, 372] on span at bounding box center [796, 374] width 61 height 61
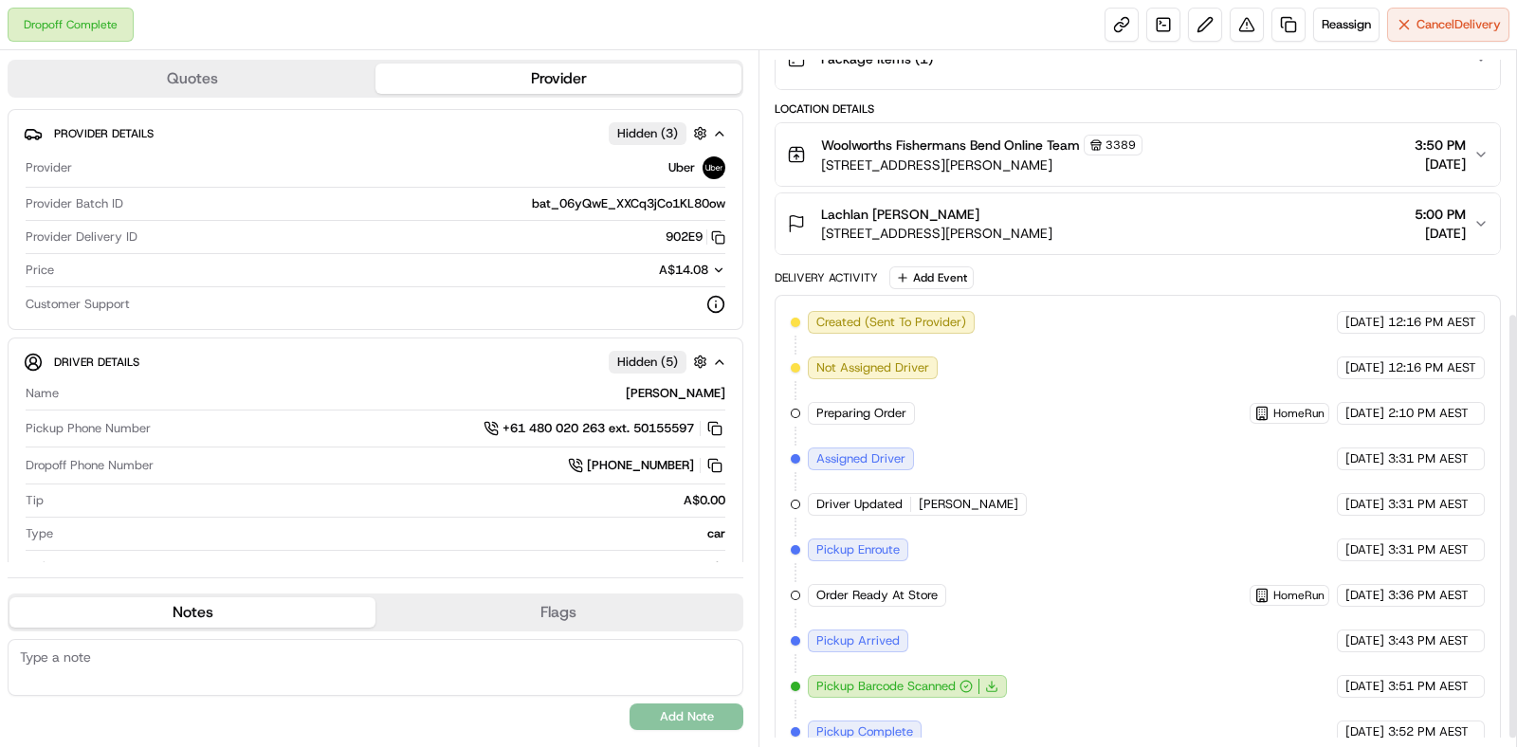
scroll to position [438, 0]
